Goal: Find specific page/section: Find specific page/section

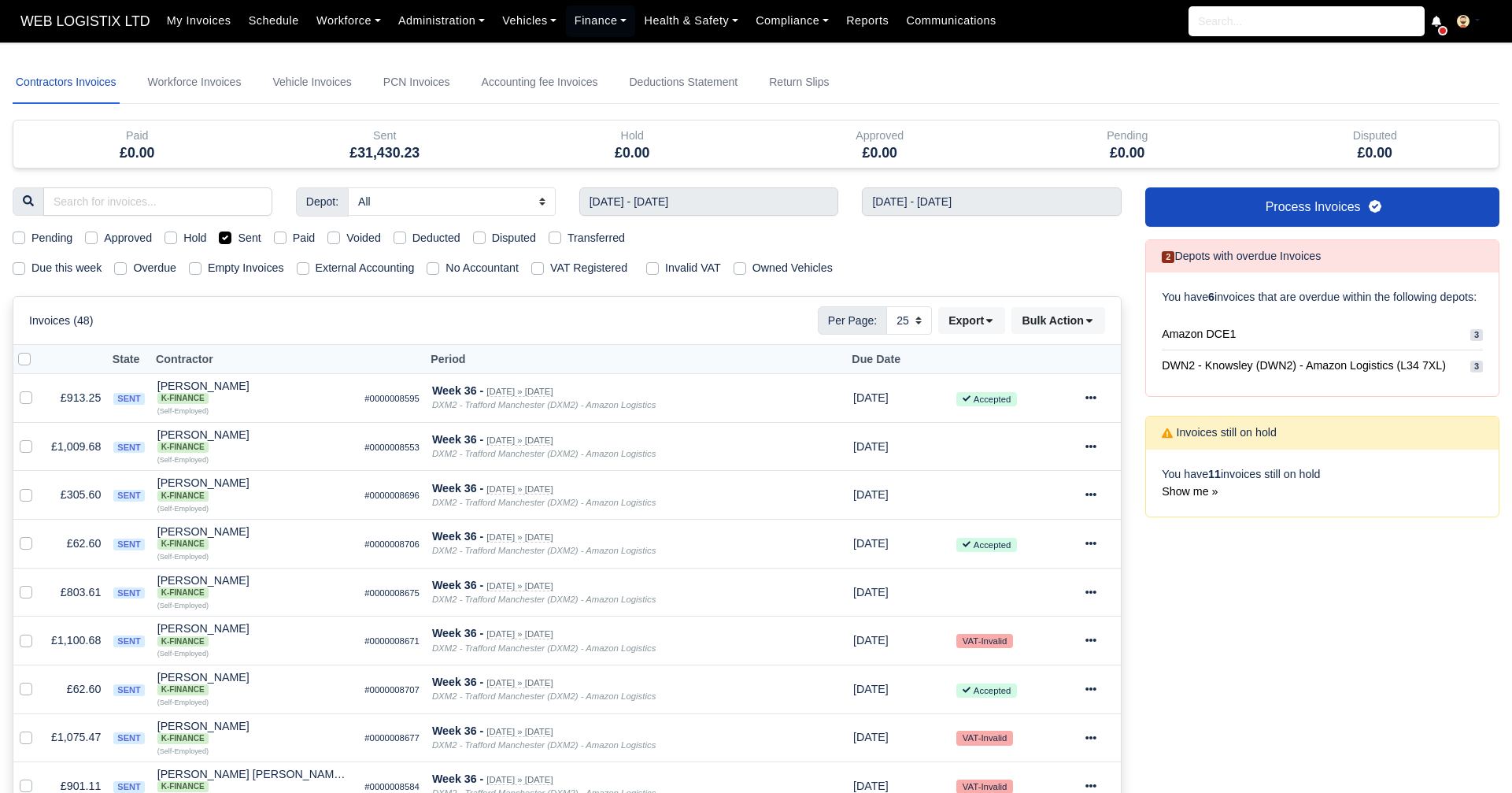
select select "25"
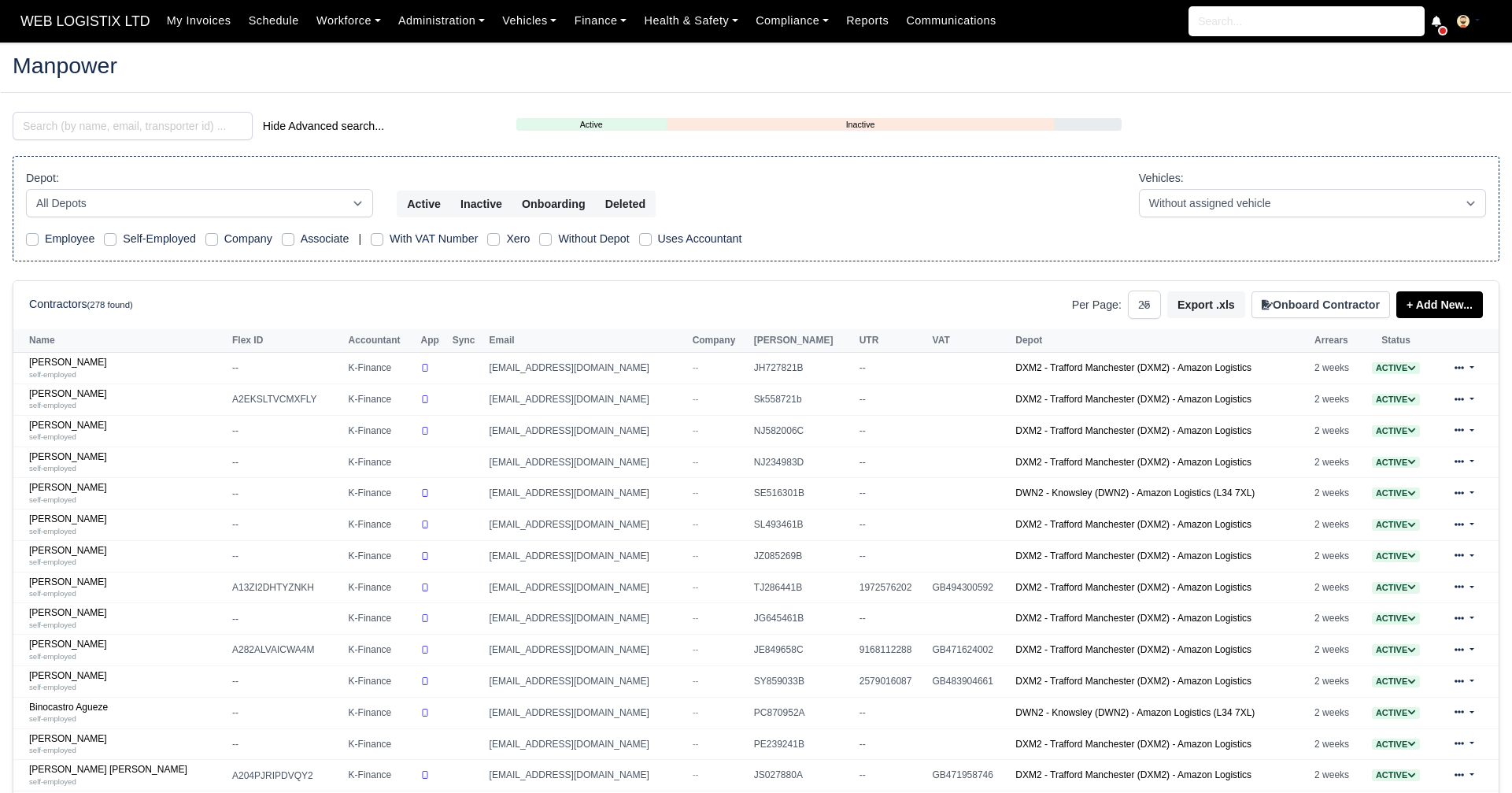
select select "25"
click at [601, 23] on link "Finance" at bounding box center [601, 21] width 70 height 30
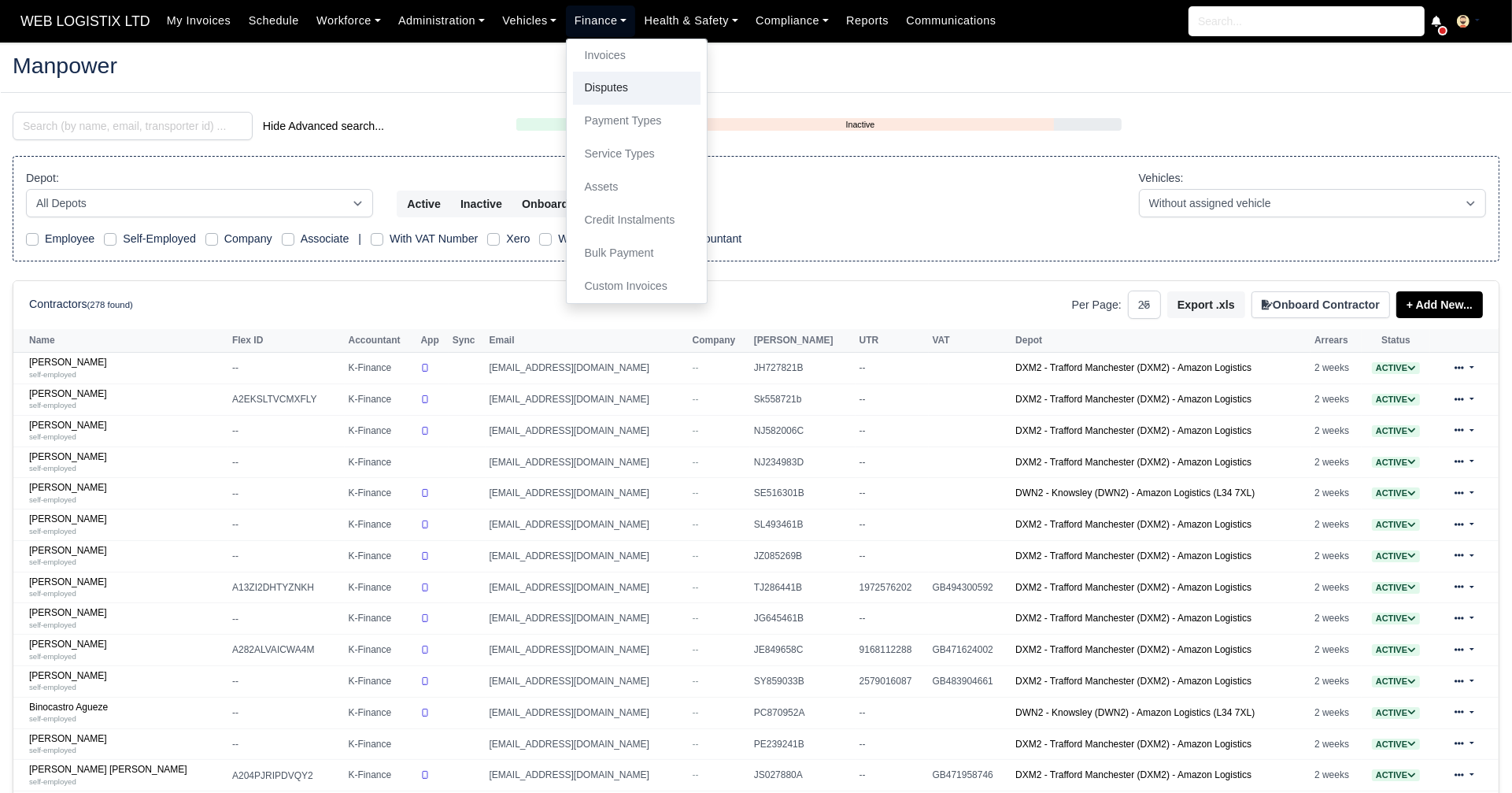
click at [587, 87] on link "Disputes" at bounding box center [636, 88] width 128 height 33
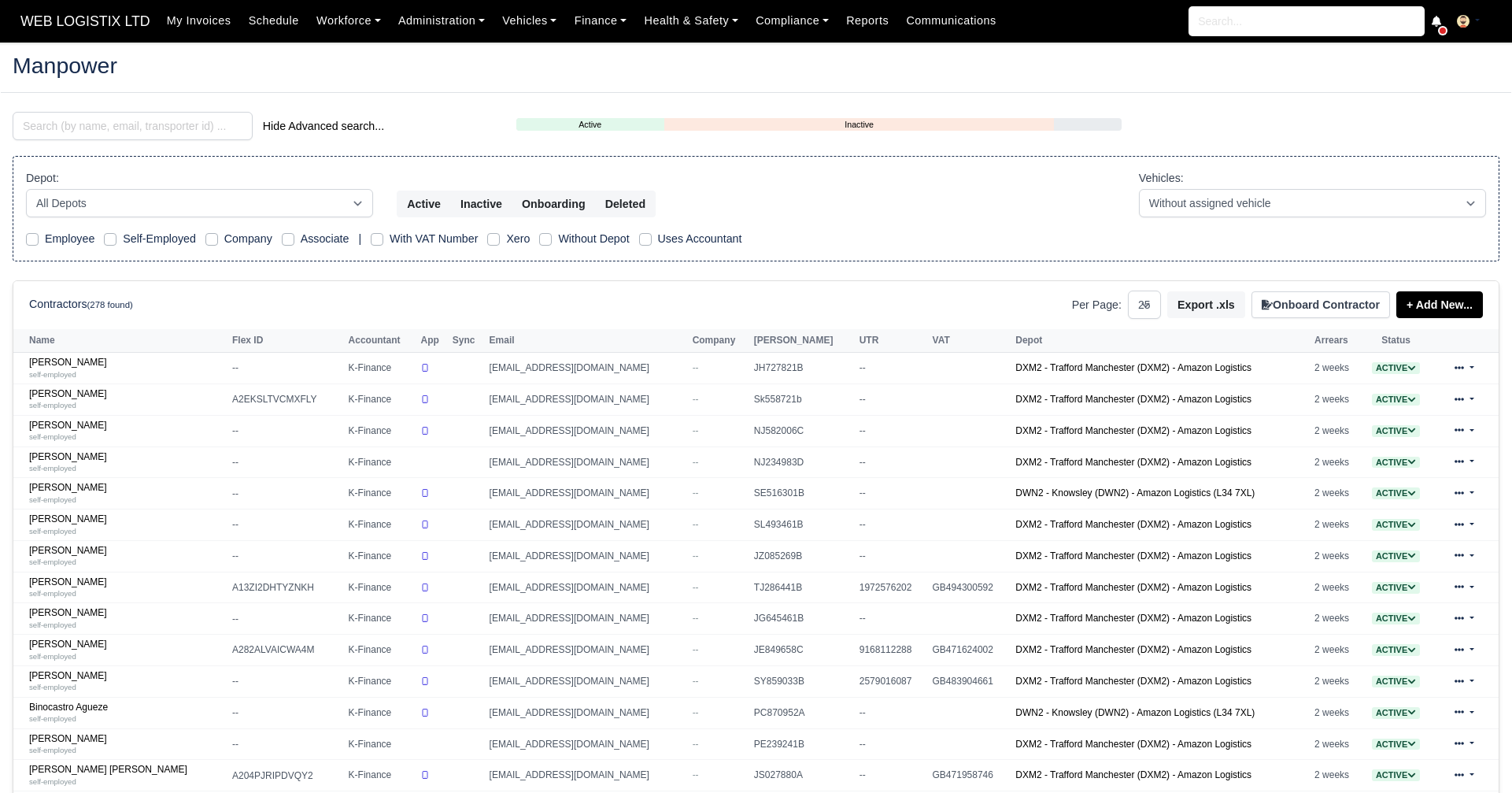
select select "25"
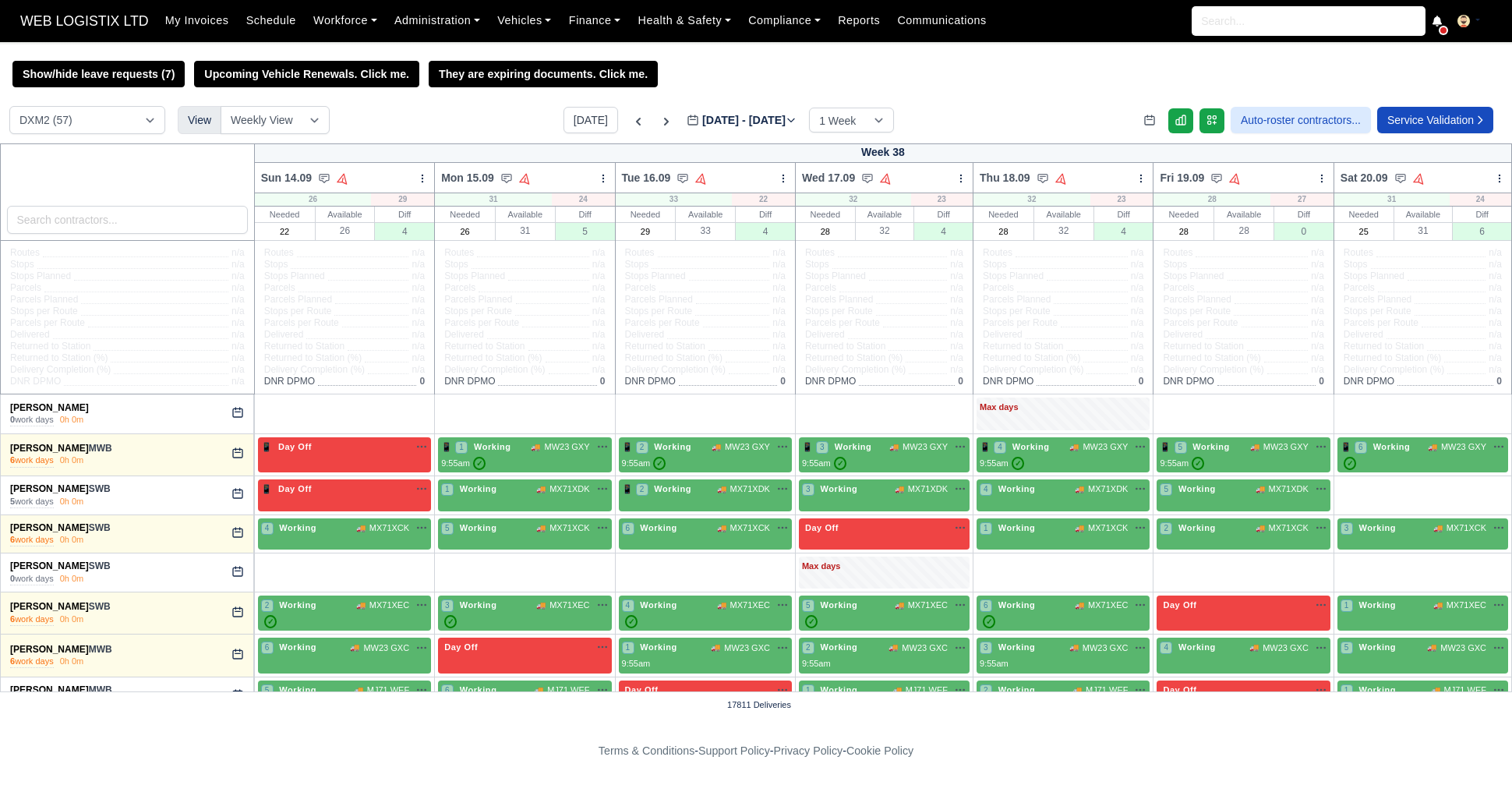
select select "1"
